Goal: Transaction & Acquisition: Purchase product/service

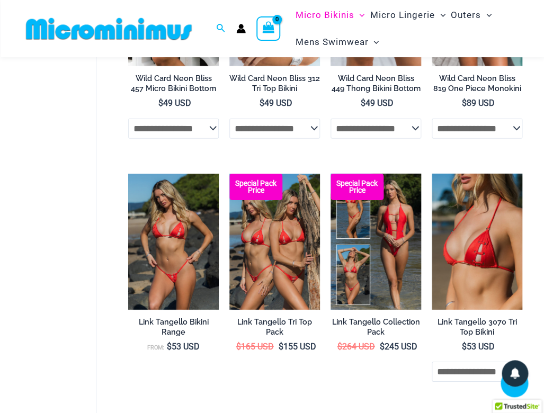
scroll to position [772, 0]
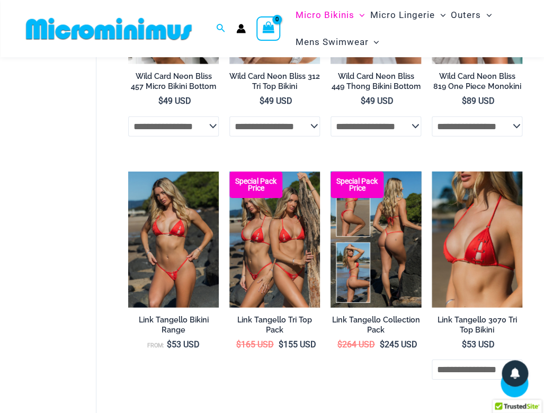
click at [410, 184] on img at bounding box center [376, 240] width 91 height 136
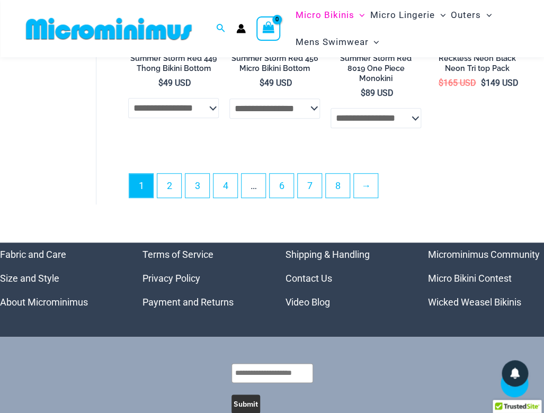
scroll to position [2332, 0]
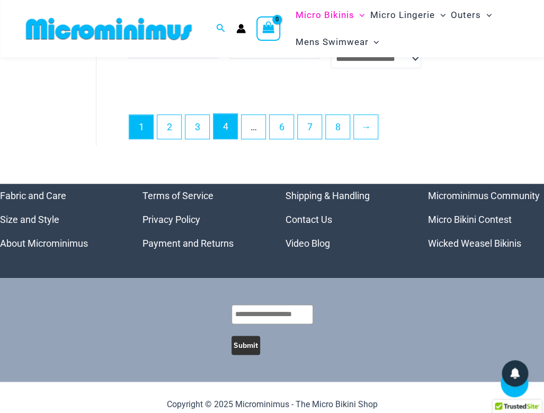
click at [227, 121] on link "4" at bounding box center [225, 126] width 24 height 25
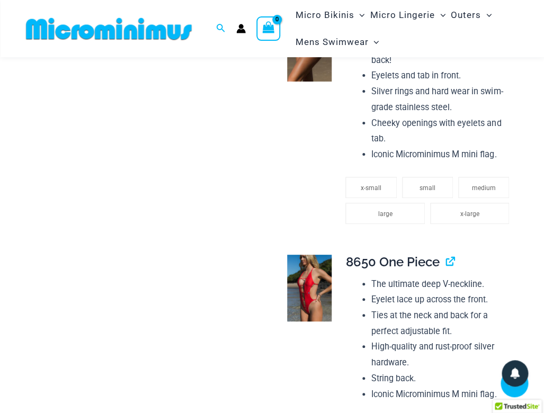
scroll to position [1056, 0]
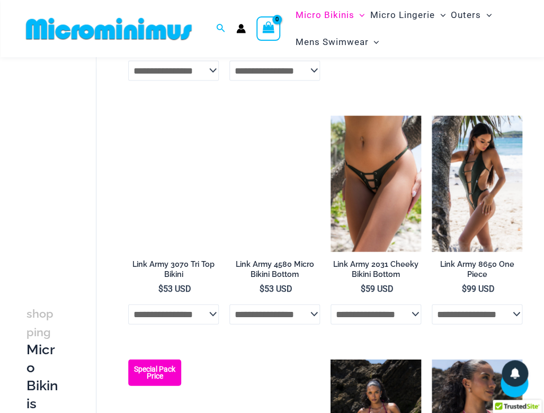
scroll to position [515, 0]
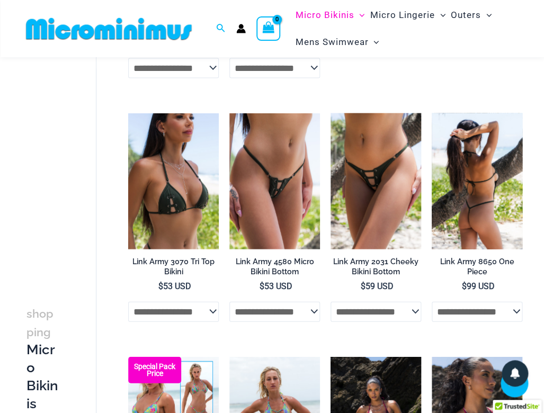
click at [472, 231] on img at bounding box center [477, 181] width 91 height 136
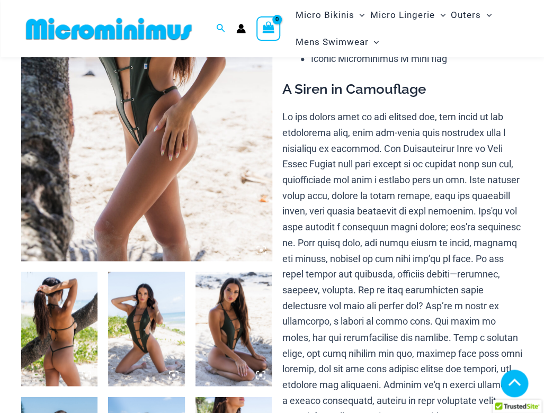
scroll to position [208, 0]
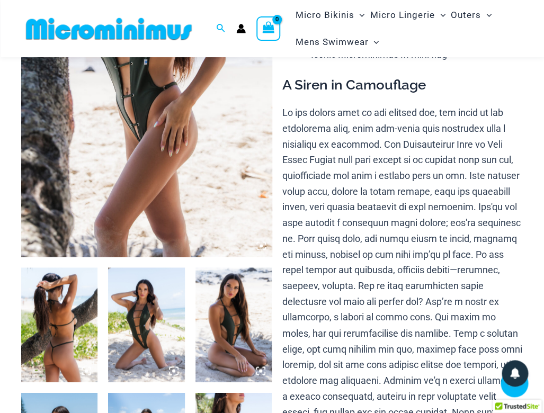
click at [154, 321] on img at bounding box center [146, 325] width 76 height 115
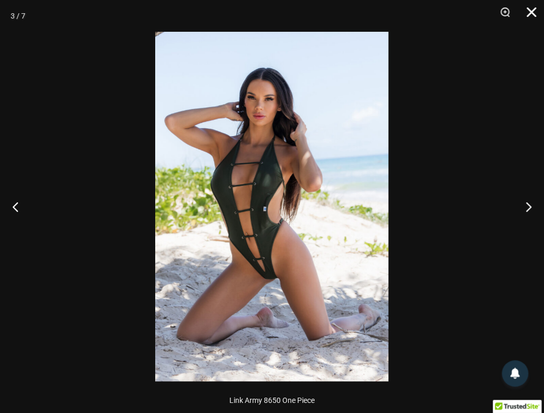
click at [530, 13] on button "Close" at bounding box center [527, 16] width 26 height 32
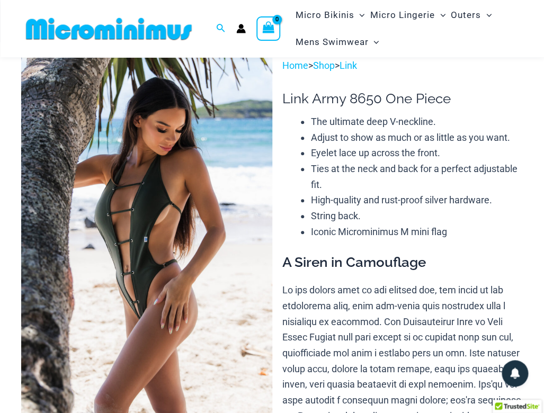
scroll to position [0, 0]
